Goal: Task Accomplishment & Management: Manage account settings

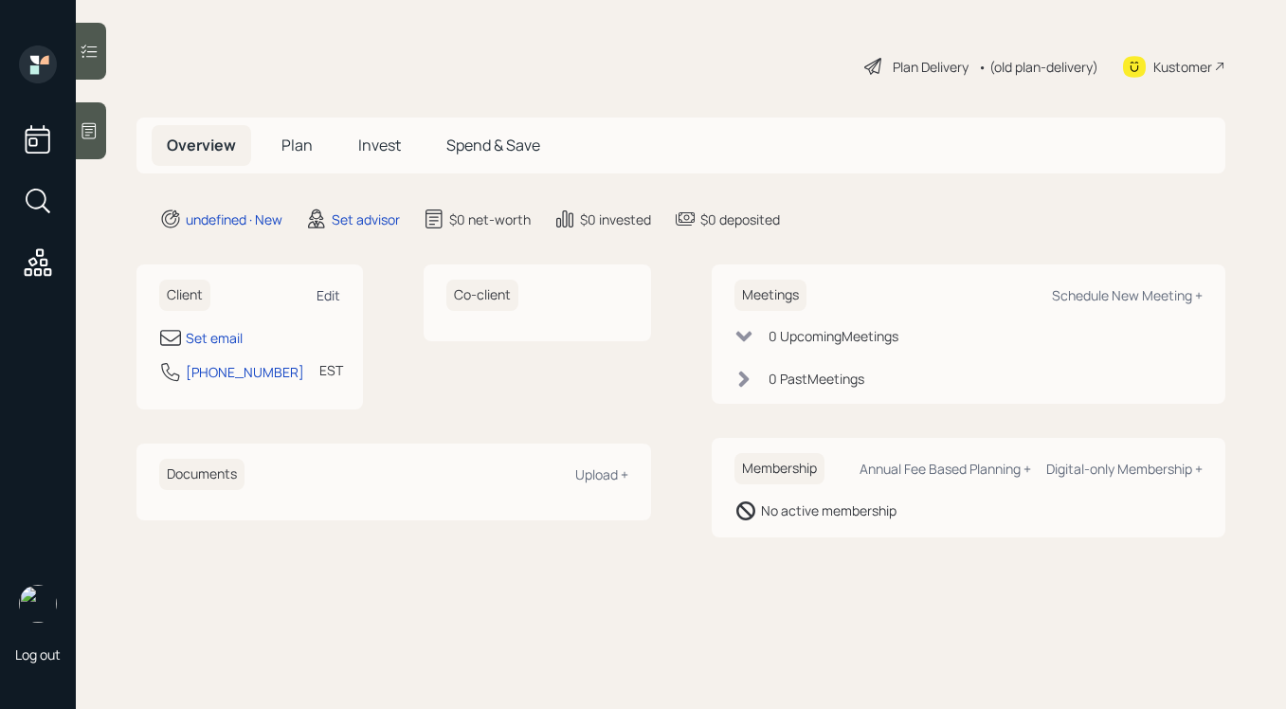
click at [332, 296] on div "Edit" at bounding box center [328, 295] width 24 height 18
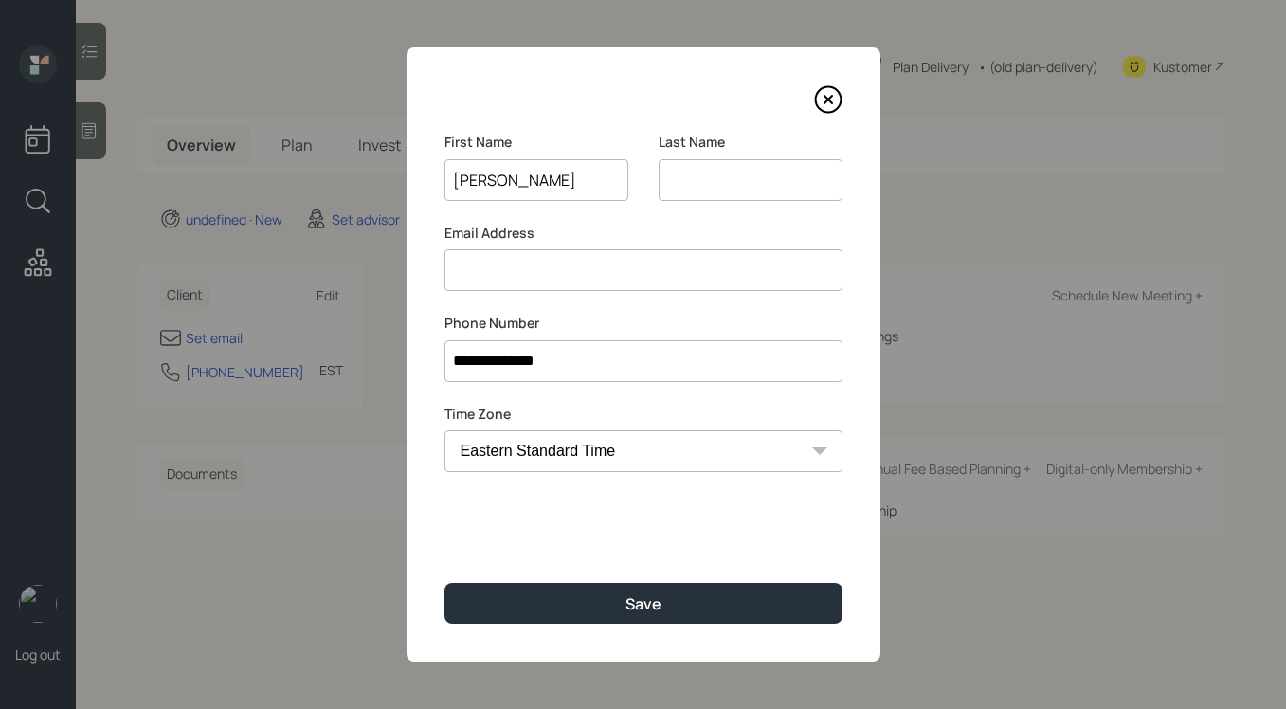
type input "[PERSON_NAME]"
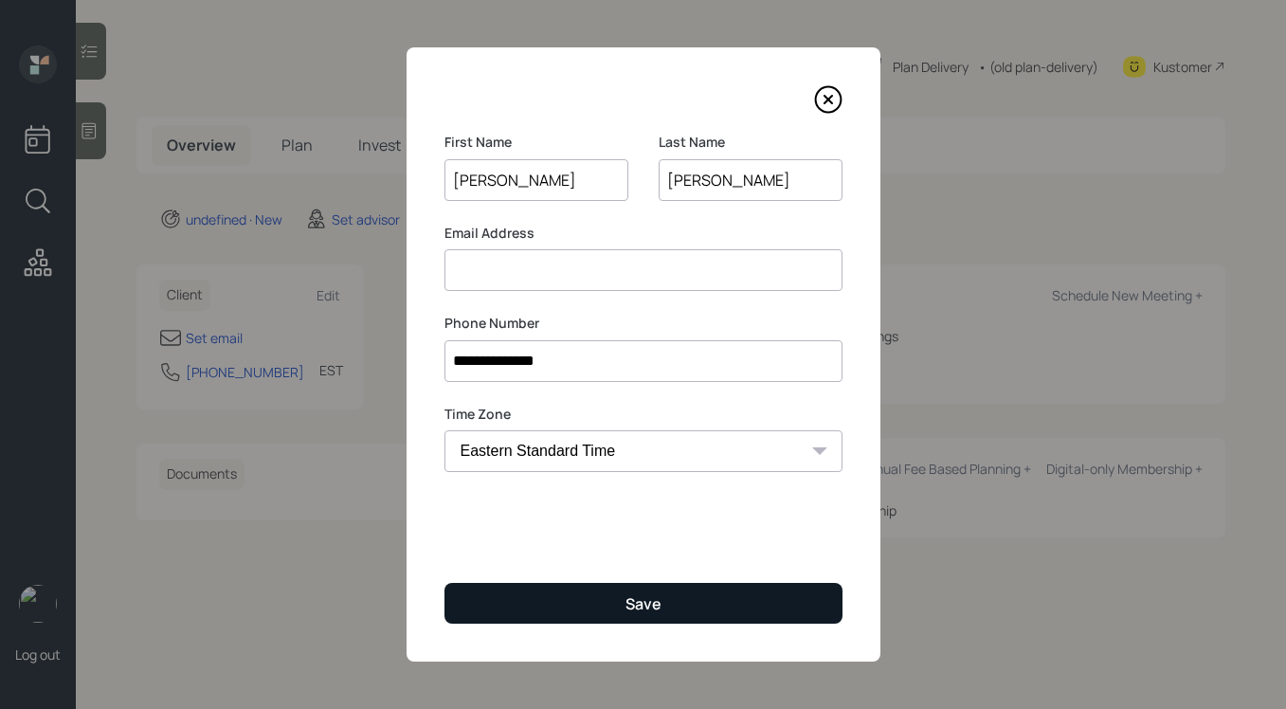
type input "[PERSON_NAME]"
click at [535, 592] on button "Save" at bounding box center [643, 603] width 398 height 41
